Goal: Task Accomplishment & Management: Manage account settings

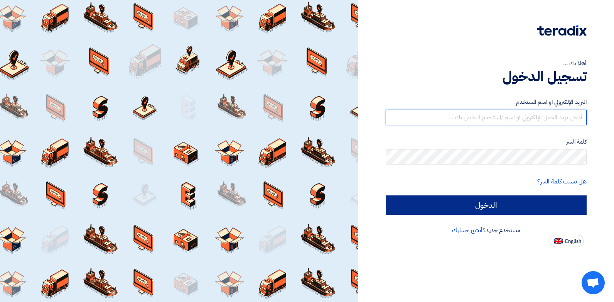
type input "[PERSON_NAME][EMAIL_ADDRESS][DOMAIN_NAME]"
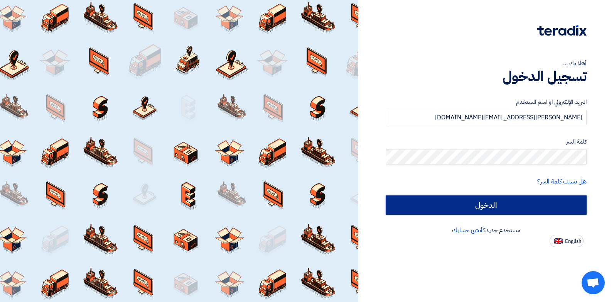
click at [449, 211] on input "الدخول" at bounding box center [486, 204] width 201 height 19
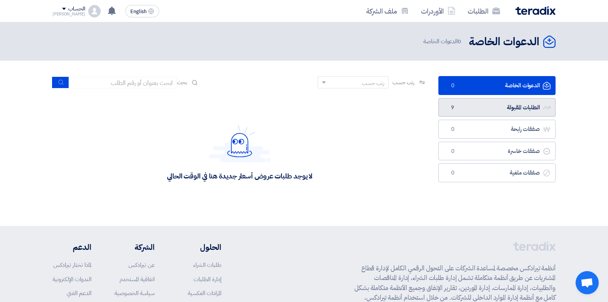
drag, startPoint x: 540, startPoint y: 118, endPoint x: 535, endPoint y: 114, distance: 6.3
click at [538, 118] on ul "الدعوات الخاصة الدعوات الخاصة 0 الطلبات المقبولة الطلبات المقبولة 9 صفقات رابحة…" at bounding box center [496, 129] width 117 height 106
click at [535, 114] on link "الطلبات المقبولة الطلبات المقبولة 9" at bounding box center [496, 107] width 117 height 19
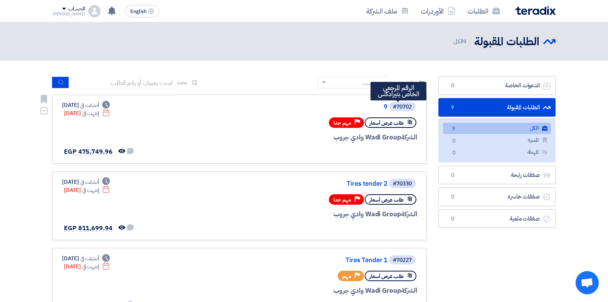
click at [388, 104] on div "#70702 الرقم المرجعي الخاص بتيرادكس 9" at bounding box center [324, 106] width 185 height 11
click at [389, 106] on div "#70702" at bounding box center [402, 106] width 27 height 11
click at [386, 108] on link "9" at bounding box center [310, 106] width 154 height 7
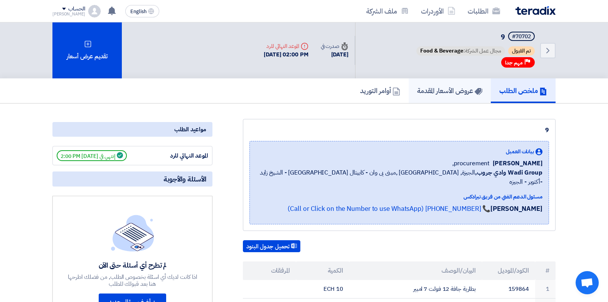
click at [456, 96] on link "عروض الأسعار المقدمة" at bounding box center [450, 90] width 82 height 25
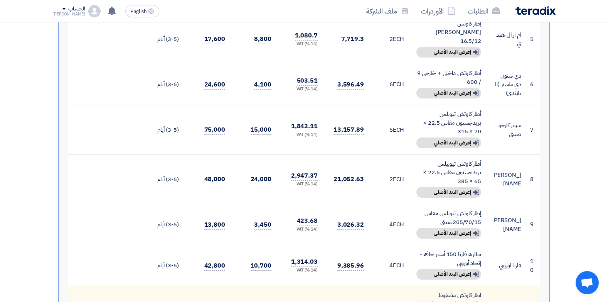
scroll to position [424, 0]
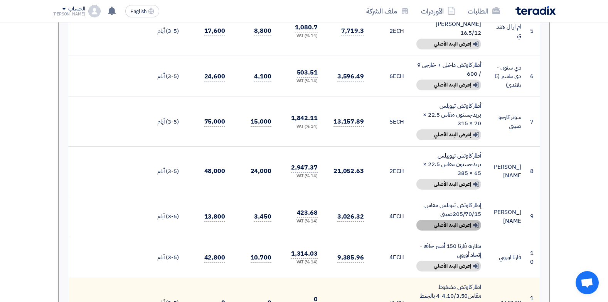
click at [438, 219] on div "Show details إعرض البند الأصلي" at bounding box center [448, 224] width 65 height 11
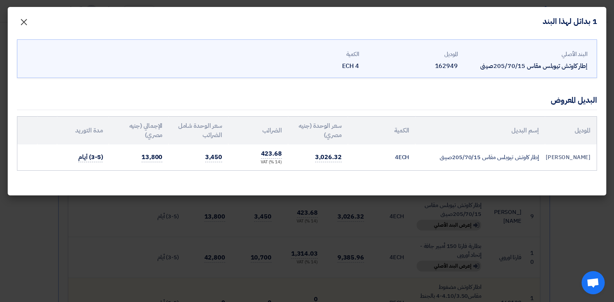
click at [24, 21] on span "×" at bounding box center [23, 21] width 9 height 23
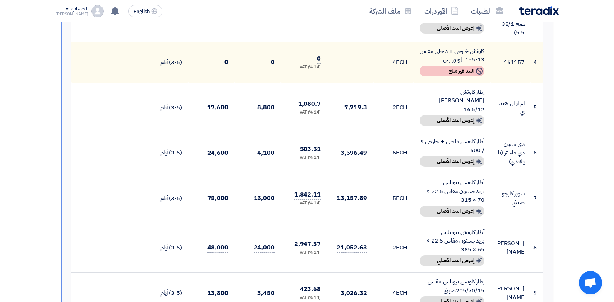
scroll to position [347, 0]
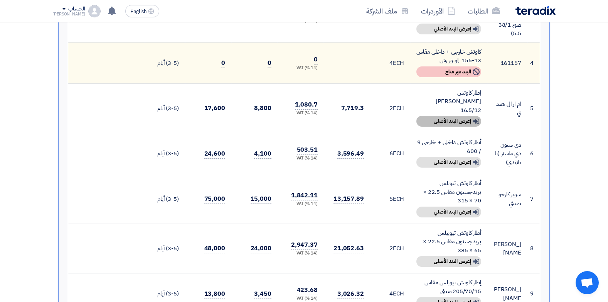
click at [468, 116] on div "Show details إعرض البند الأصلي" at bounding box center [448, 121] width 65 height 11
